Goal: Communication & Community: Answer question/provide support

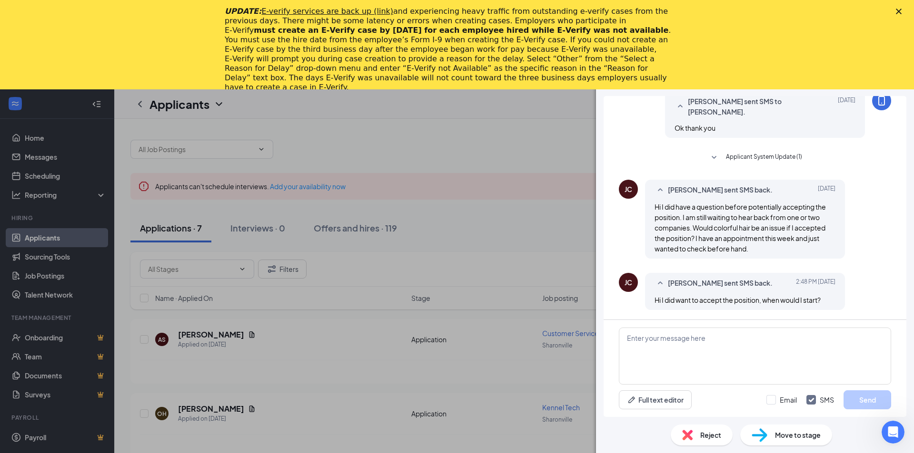
click at [899, 15] on div "UPDATE: E-verify services are back up (link) and experiencing heavy traffic fro…" at bounding box center [457, 49] width 914 height 91
click at [731, 362] on textarea at bounding box center [755, 356] width 272 height 57
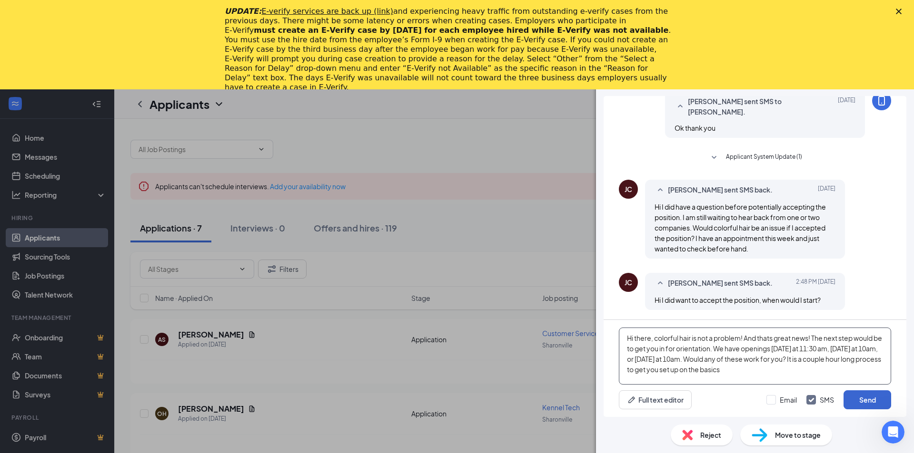
type textarea "Hi there, colorful hair is not a problem! And thats great news! The next step w…"
click at [864, 394] on button "Send" at bounding box center [867, 400] width 48 height 19
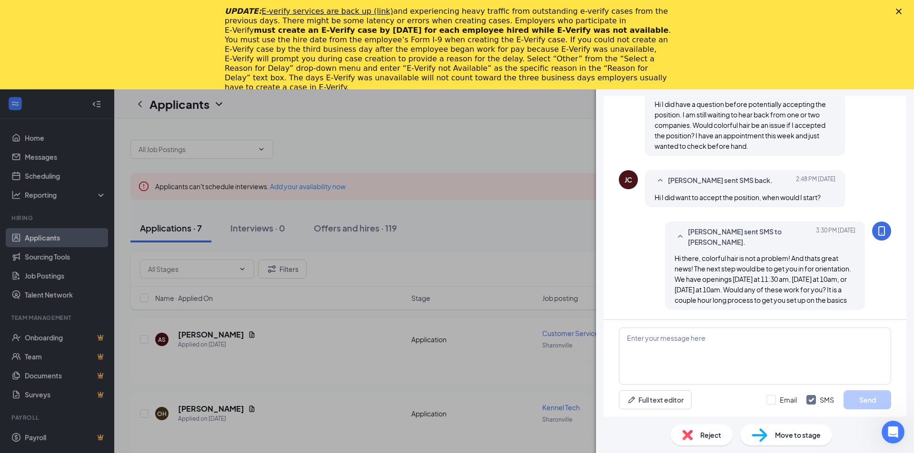
scroll to position [550, 0]
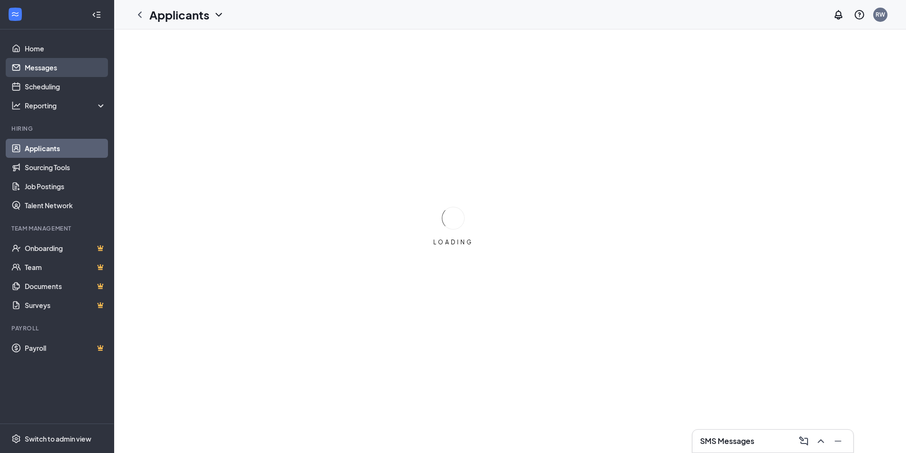
click at [73, 64] on link "Messages" at bounding box center [65, 67] width 81 height 19
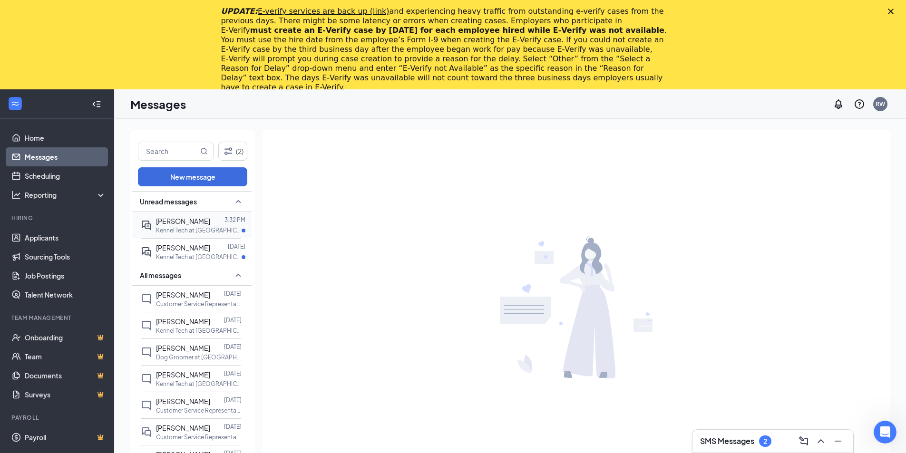
click at [207, 235] on p "Kennel Tech at [GEOGRAPHIC_DATA]" at bounding box center [199, 230] width 86 height 8
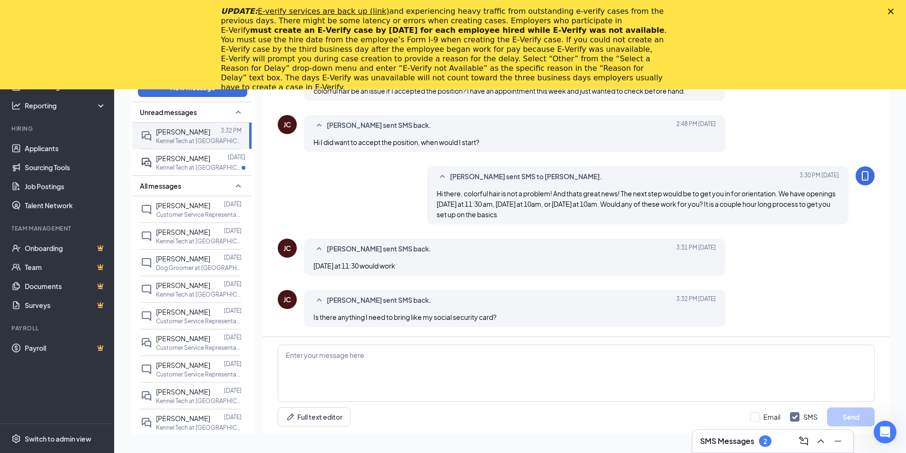
scroll to position [321, 0]
click at [396, 364] on textarea at bounding box center [576, 373] width 597 height 57
type textarea "Yes, we will need that and a photo ID. Other than that you are all set, see you…"
click at [837, 419] on button "Send" at bounding box center [851, 417] width 48 height 19
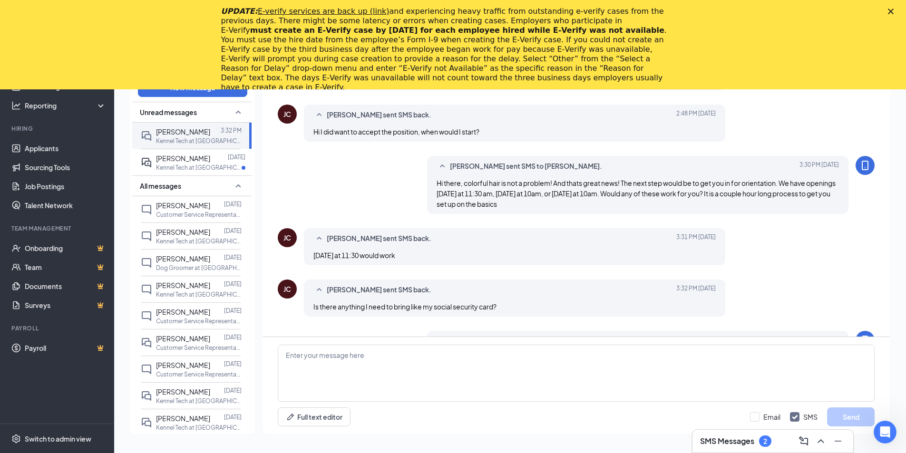
scroll to position [372, 0]
